Goal: Task Accomplishment & Management: Use online tool/utility

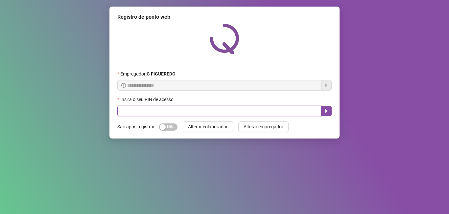
click at [171, 111] on input "text" at bounding box center [219, 111] width 204 height 11
type input "*****"
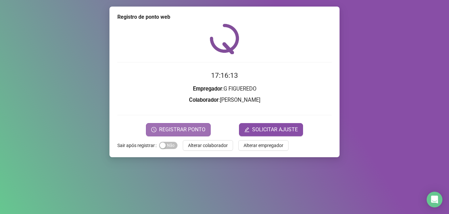
click at [171, 130] on span "REGISTRAR PONTO" at bounding box center [182, 130] width 46 height 8
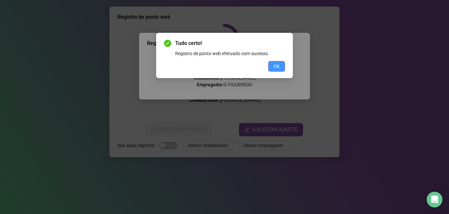
click at [272, 67] on button "OK" at bounding box center [276, 66] width 17 height 11
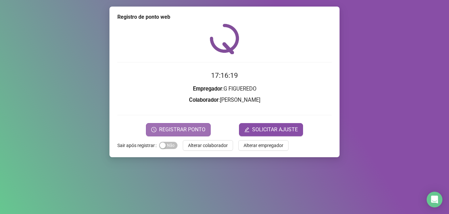
click at [186, 129] on span "REGISTRAR PONTO" at bounding box center [182, 130] width 46 height 8
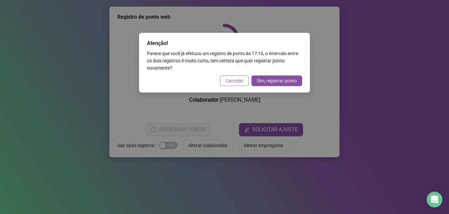
click at [242, 83] on span "Cancelar" at bounding box center [234, 80] width 18 height 7
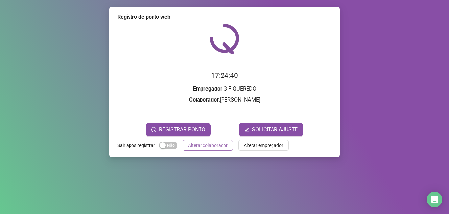
click at [223, 145] on span "Alterar colaborador" at bounding box center [208, 145] width 40 height 7
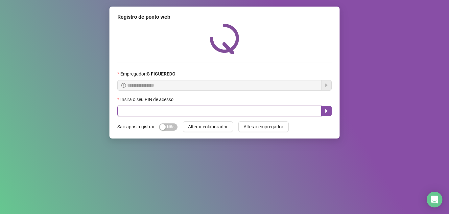
click at [239, 114] on input "text" at bounding box center [219, 111] width 204 height 11
type input "*****"
click at [329, 111] on icon "caret-right" at bounding box center [326, 110] width 5 height 5
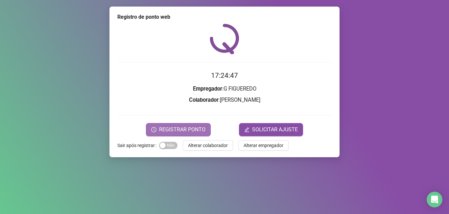
click at [184, 128] on span "REGISTRAR PONTO" at bounding box center [182, 130] width 46 height 8
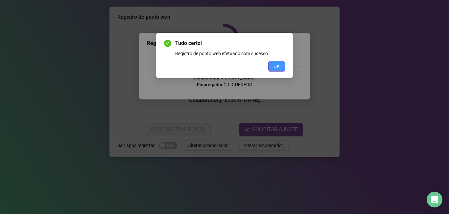
click at [270, 66] on button "OK" at bounding box center [276, 66] width 17 height 11
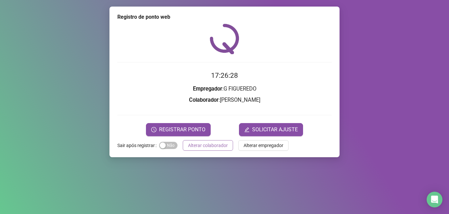
click at [196, 148] on span "Alterar colaborador" at bounding box center [208, 145] width 40 height 7
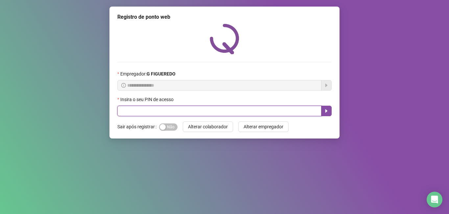
click at [240, 115] on input "text" at bounding box center [219, 111] width 204 height 11
type input "*****"
click at [324, 114] on icon "caret-right" at bounding box center [326, 110] width 5 height 5
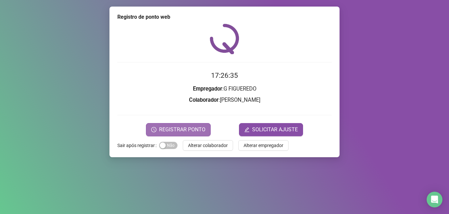
click at [171, 125] on button "REGISTRAR PONTO" at bounding box center [178, 129] width 65 height 13
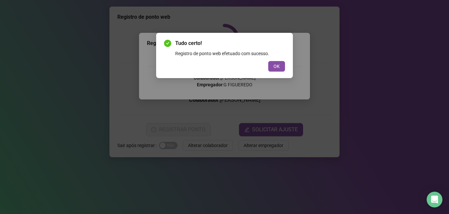
click at [273, 67] on button "OK" at bounding box center [276, 66] width 17 height 11
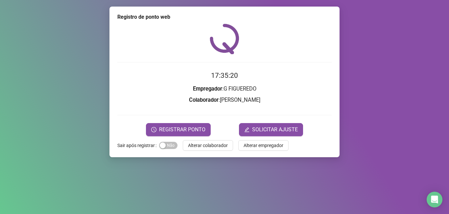
click at [266, 63] on div "17:35:20 Empregador : G FIGUEREDO Colaborador : [PERSON_NAME] REGISTRAR PONTO S…" at bounding box center [224, 80] width 214 height 113
click at [266, 63] on div "17:35:21 Empregador : G FIGUEREDO Colaborador : [PERSON_NAME] REGISTRAR PONTO S…" at bounding box center [224, 80] width 214 height 113
drag, startPoint x: 266, startPoint y: 63, endPoint x: 208, endPoint y: 149, distance: 103.6
click at [208, 150] on button "Alterar colaborador" at bounding box center [208, 145] width 50 height 11
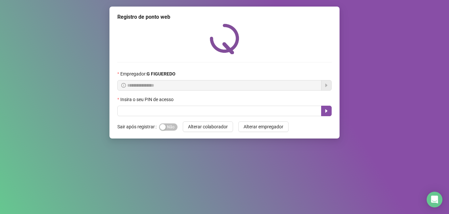
click at [208, 149] on div "**********" at bounding box center [224, 107] width 449 height 214
